Goal: Find specific page/section: Find specific page/section

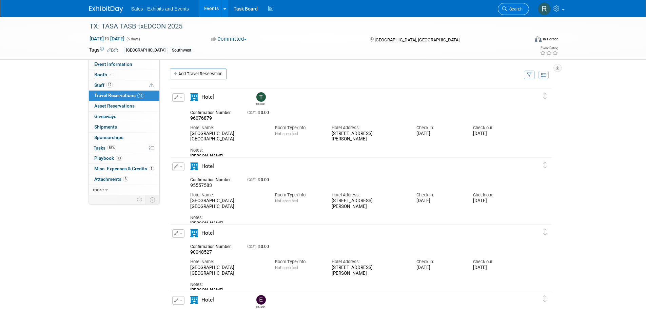
click at [506, 13] on link "Search" at bounding box center [513, 9] width 31 height 12
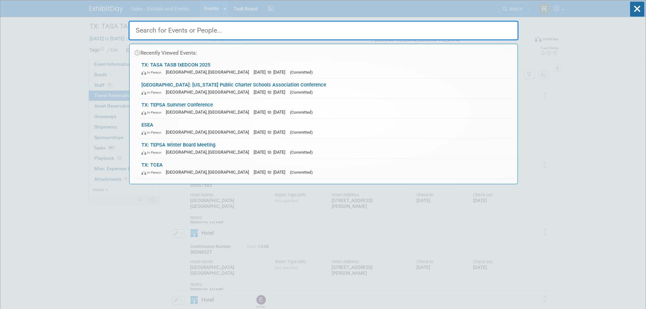
click at [205, 32] on input "text" at bounding box center [324, 31] width 390 height 20
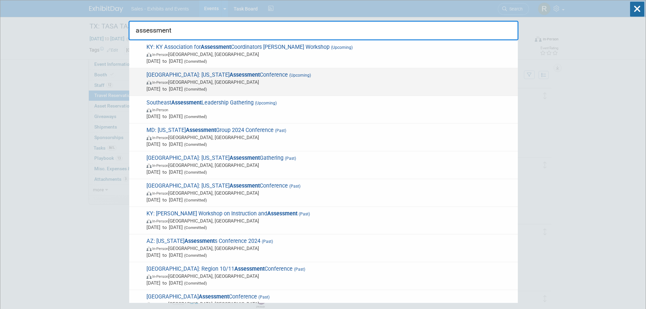
type input "assessment"
click at [192, 80] on span "In-Person [GEOGRAPHIC_DATA], [GEOGRAPHIC_DATA]" at bounding box center [331, 82] width 368 height 7
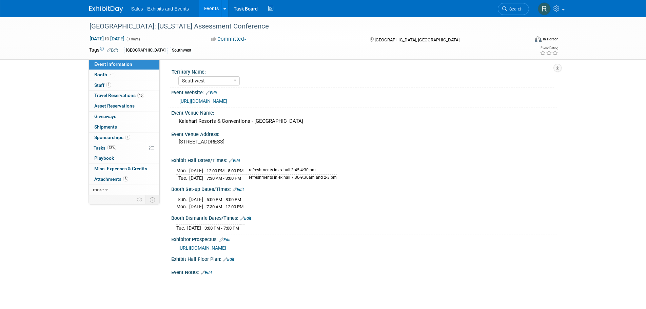
select select "Southwest"
click at [98, 87] on span "Staff 1" at bounding box center [102, 84] width 17 height 5
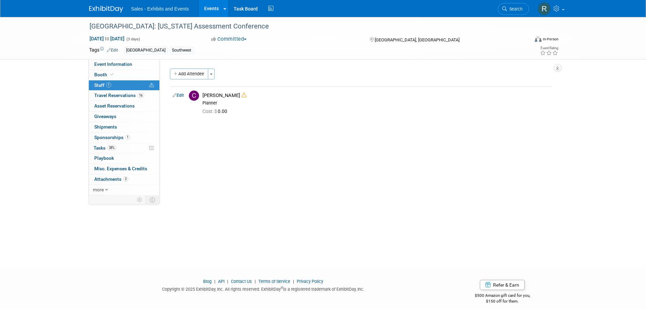
click at [64, 86] on div "TX: Texas Assessment Conference Nov 3, 2025 to Nov 5, 2025 (3 days) Nov 3, 2025…" at bounding box center [323, 136] width 646 height 239
click at [514, 11] on span "Search" at bounding box center [515, 8] width 16 height 5
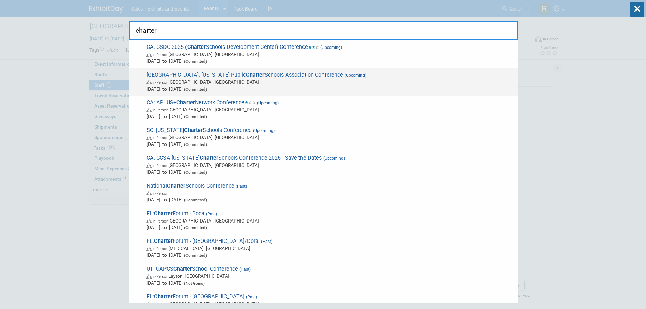
type input "charter"
click at [265, 80] on span "In-Person Houston, TX" at bounding box center [331, 82] width 368 height 7
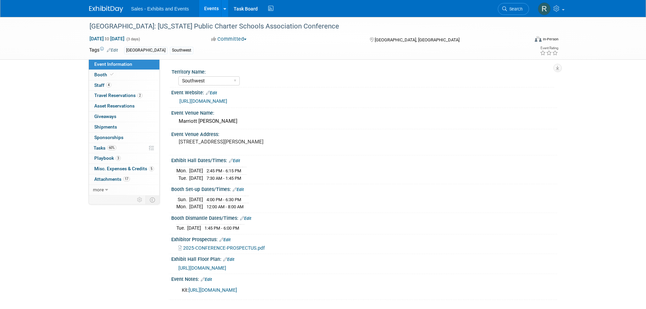
select select "Southwest"
click at [102, 95] on span "Travel Reservations 2" at bounding box center [118, 95] width 48 height 5
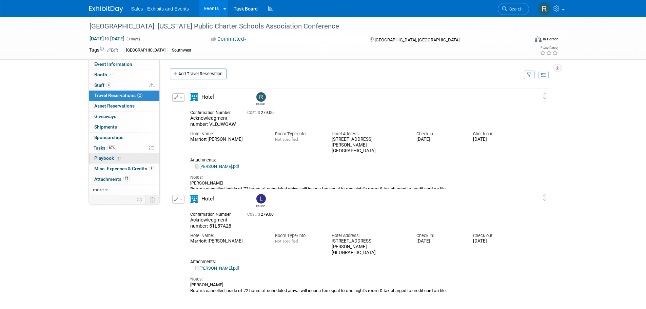
click at [107, 158] on span "Playbook 3" at bounding box center [107, 157] width 26 height 5
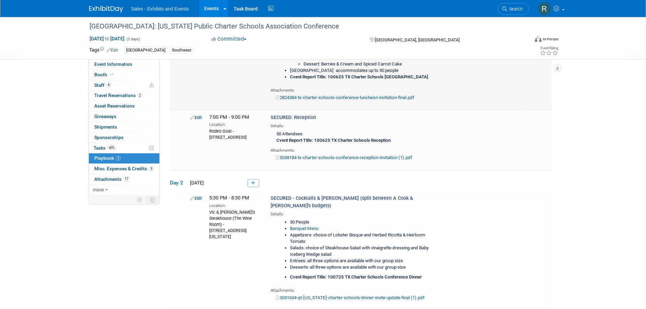
scroll to position [136, 0]
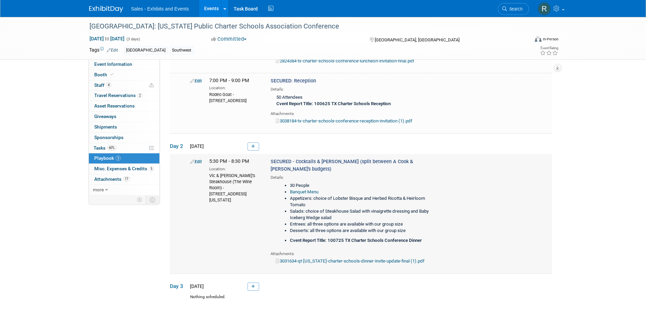
drag, startPoint x: 226, startPoint y: 187, endPoint x: 246, endPoint y: 194, distance: 20.4
click at [246, 194] on div "Vic & Anthony's Steakhouse (The Wine Room) - 1510 Texas Ave, Houston, TX 77002" at bounding box center [234, 187] width 51 height 31
copy div "1510 Texas Ave, Houston, TX 77002"
